Goal: Task Accomplishment & Management: Use online tool/utility

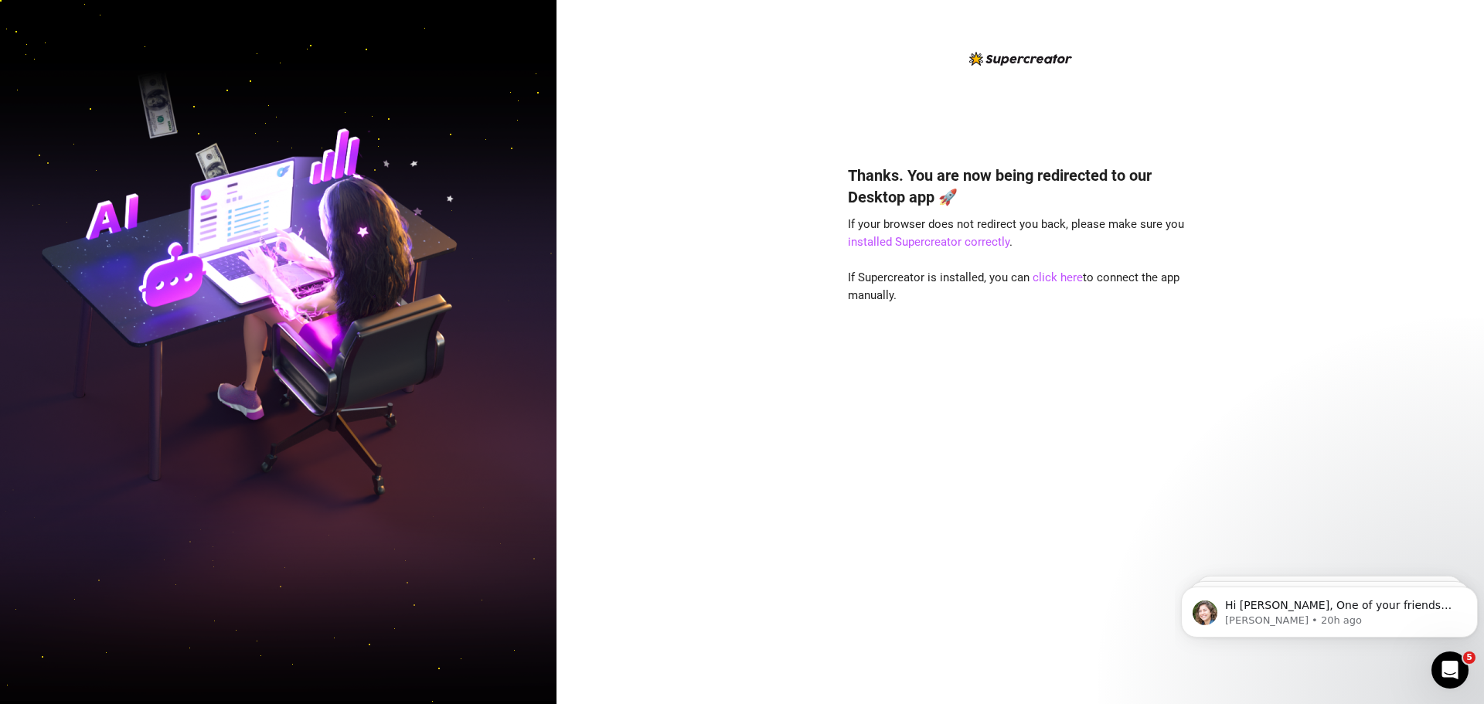
click at [1035, 411] on div "Thanks. You are now being redirected to our Desktop app 🚀 If your browser does …" at bounding box center [1020, 412] width 345 height 536
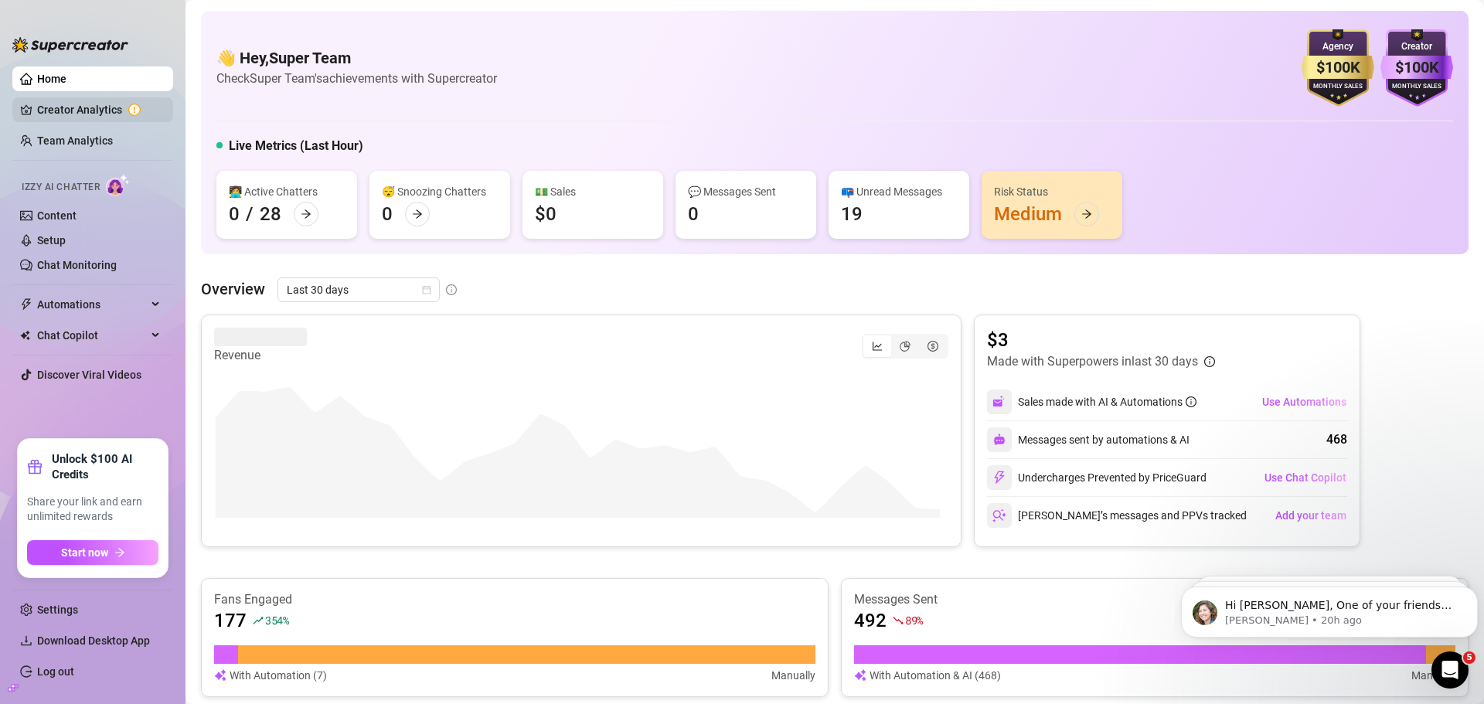
click at [77, 113] on link "Creator Analytics" at bounding box center [99, 109] width 124 height 25
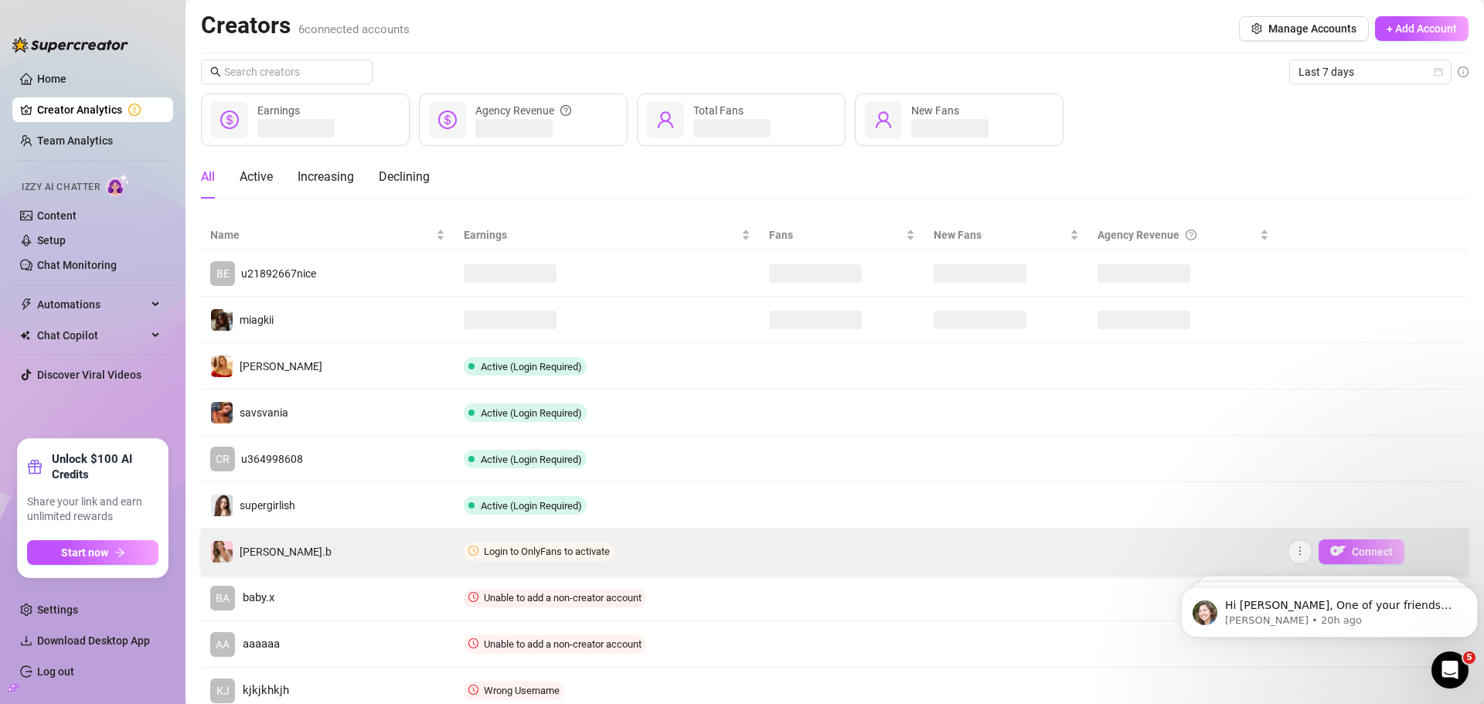
click at [1365, 549] on span "Connect" at bounding box center [1372, 552] width 41 height 12
